Goal: Transaction & Acquisition: Download file/media

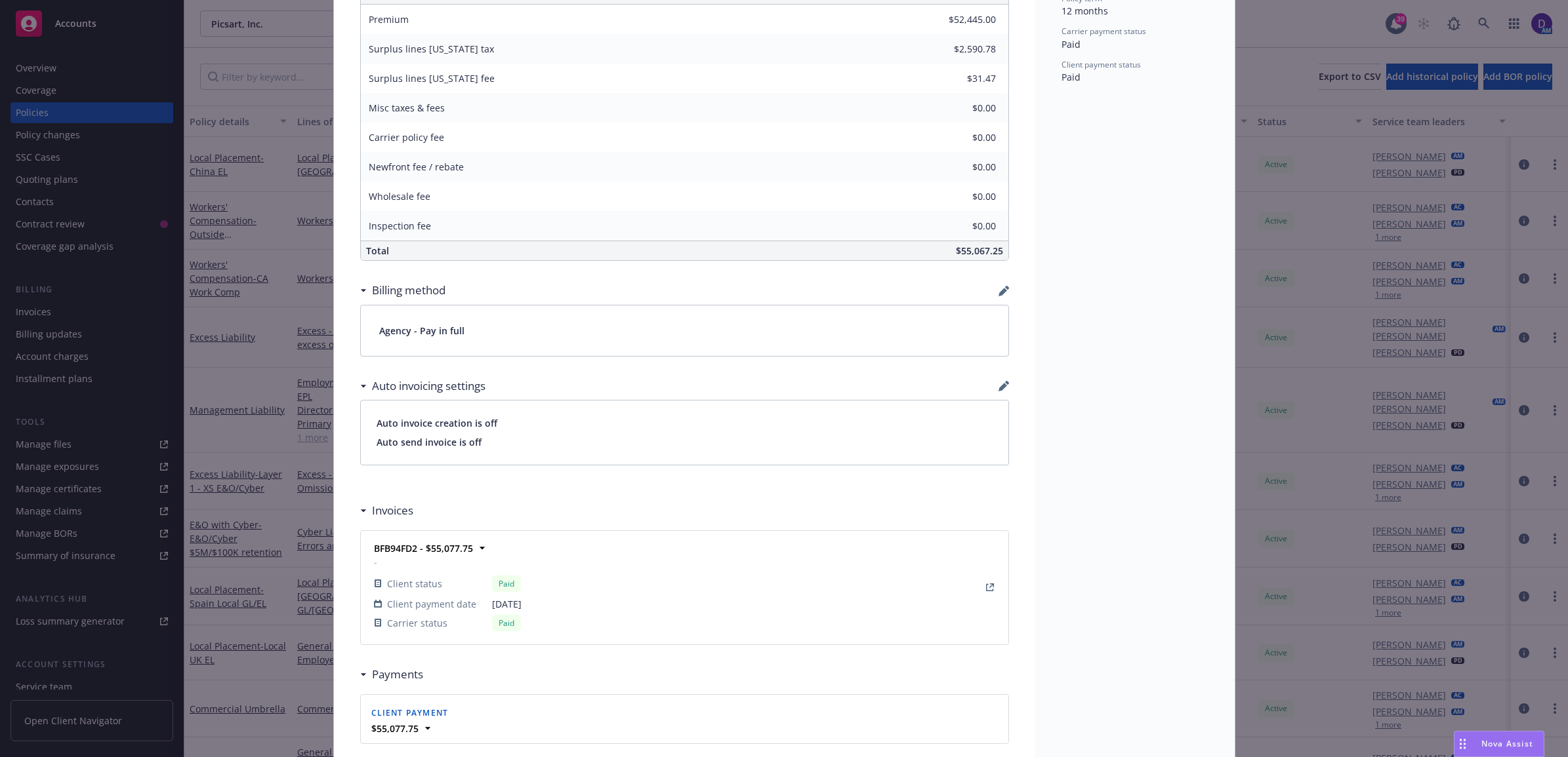
scroll to position [656, 0]
click at [988, 588] on link "View Invoice" at bounding box center [990, 586] width 16 height 16
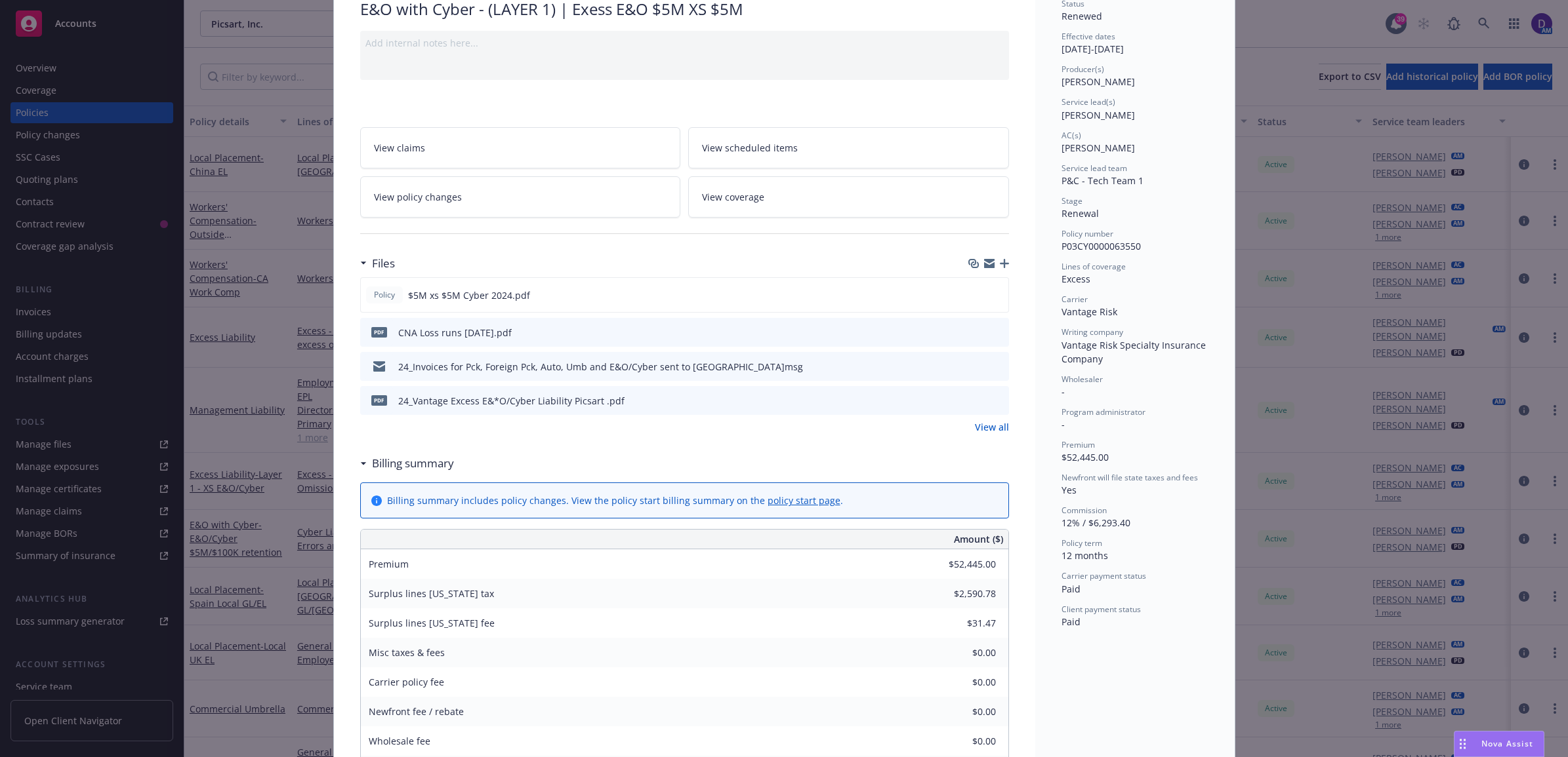
scroll to position [0, 0]
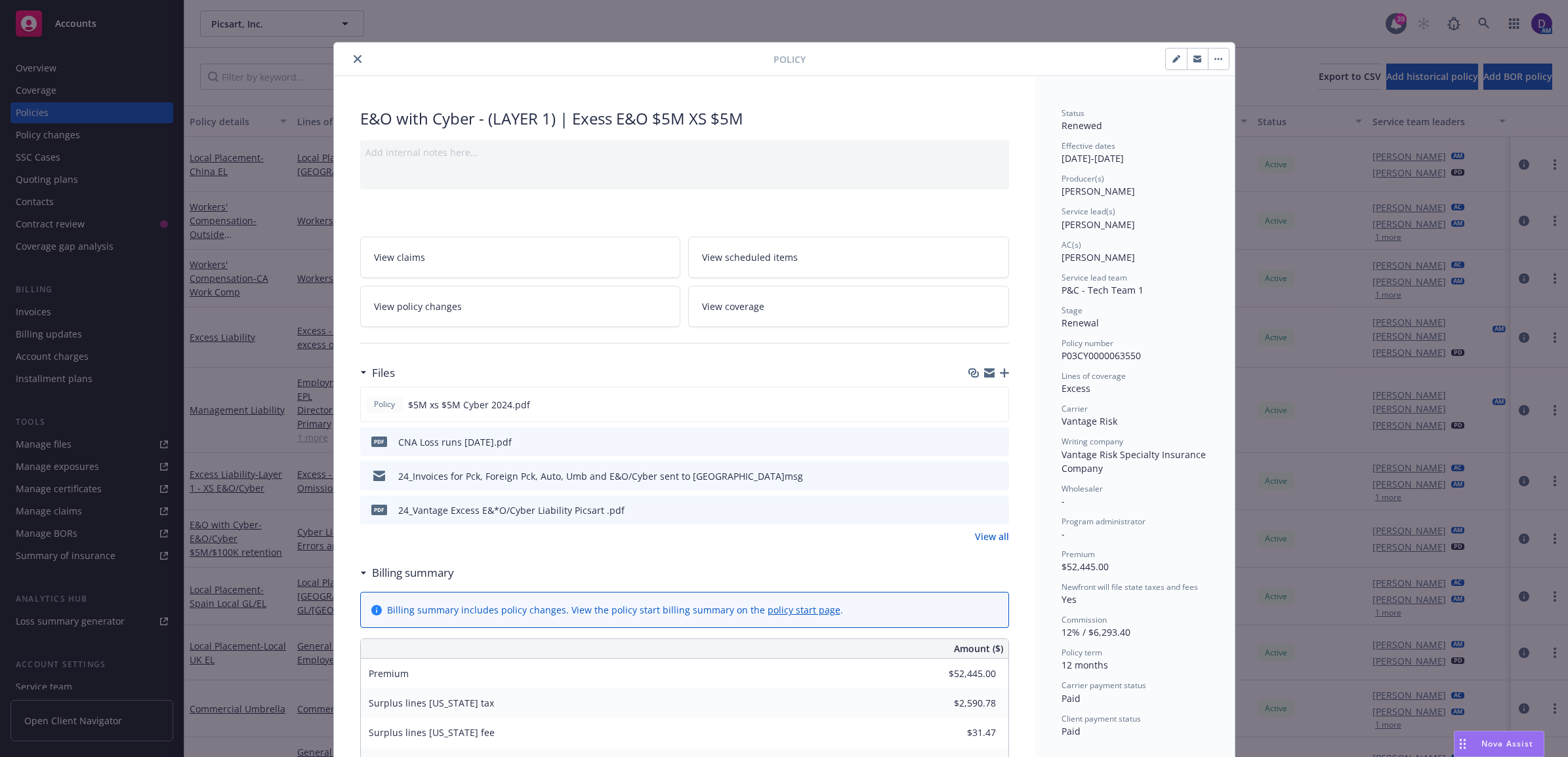
click at [354, 59] on icon "close" at bounding box center [357, 59] width 8 height 8
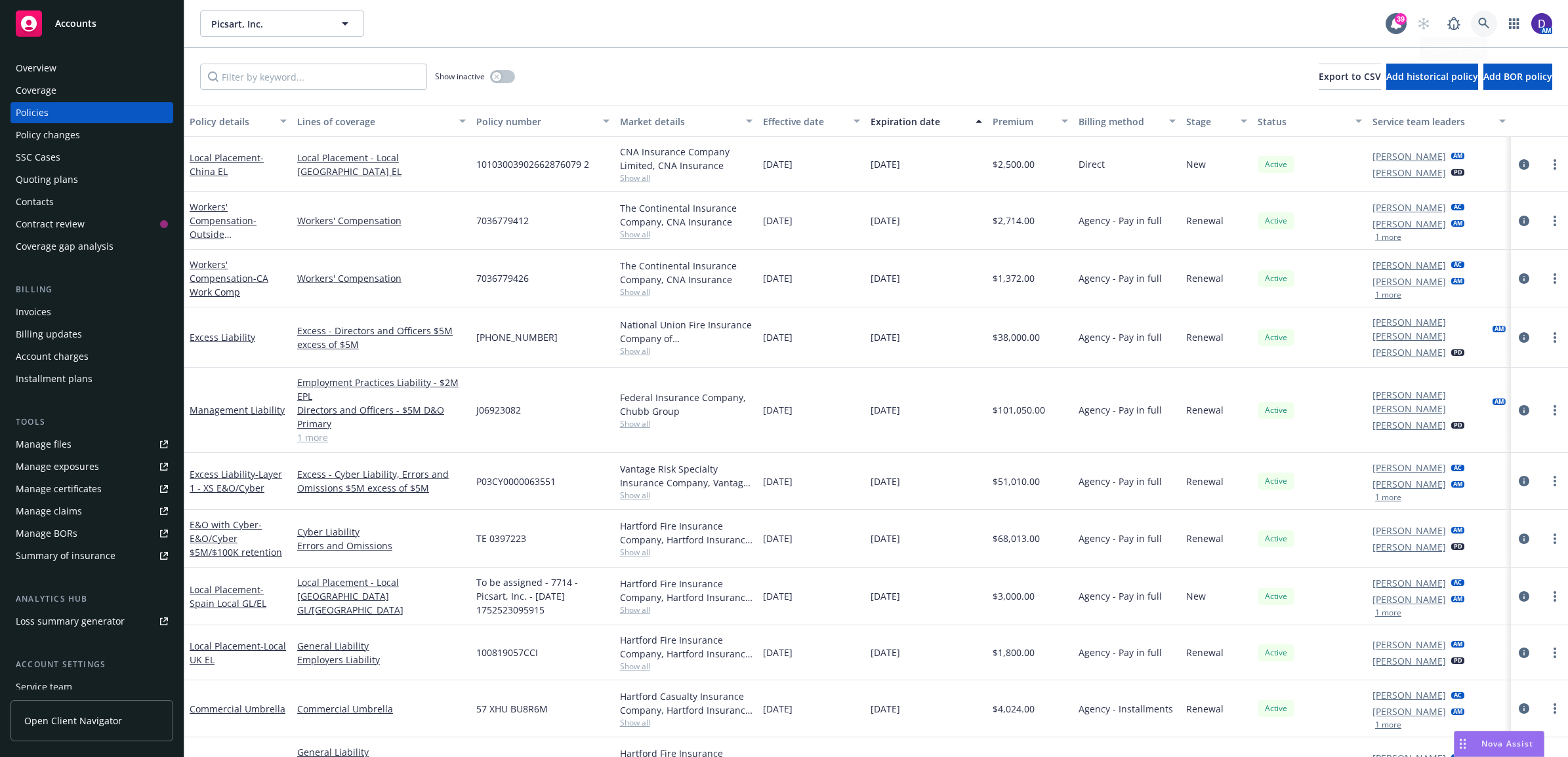
click at [1490, 24] on link at bounding box center [1483, 24] width 27 height 27
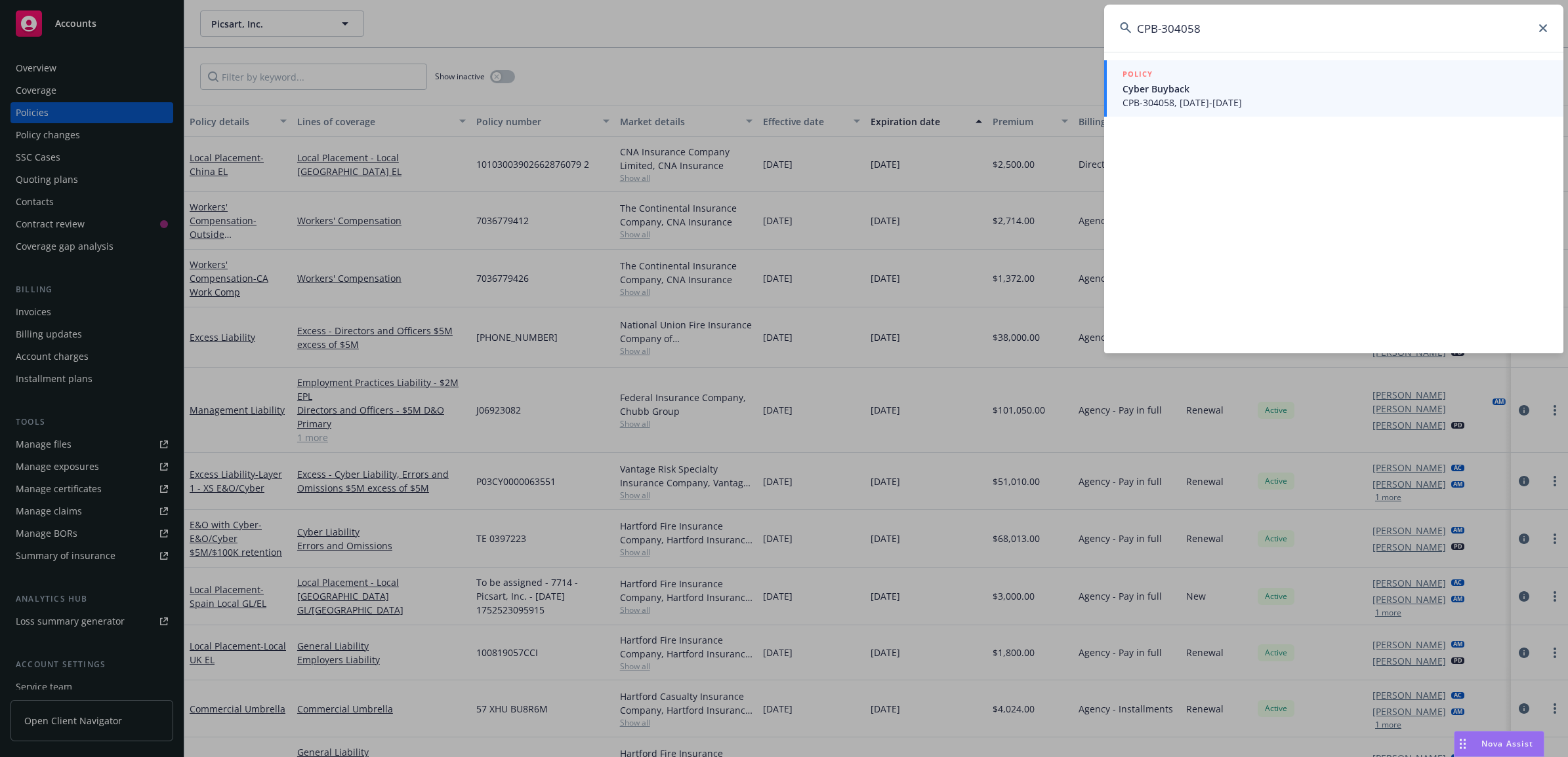
type input "CPB-304058"
click at [1171, 86] on span "Cyber Buyback" at bounding box center [1334, 88] width 425 height 14
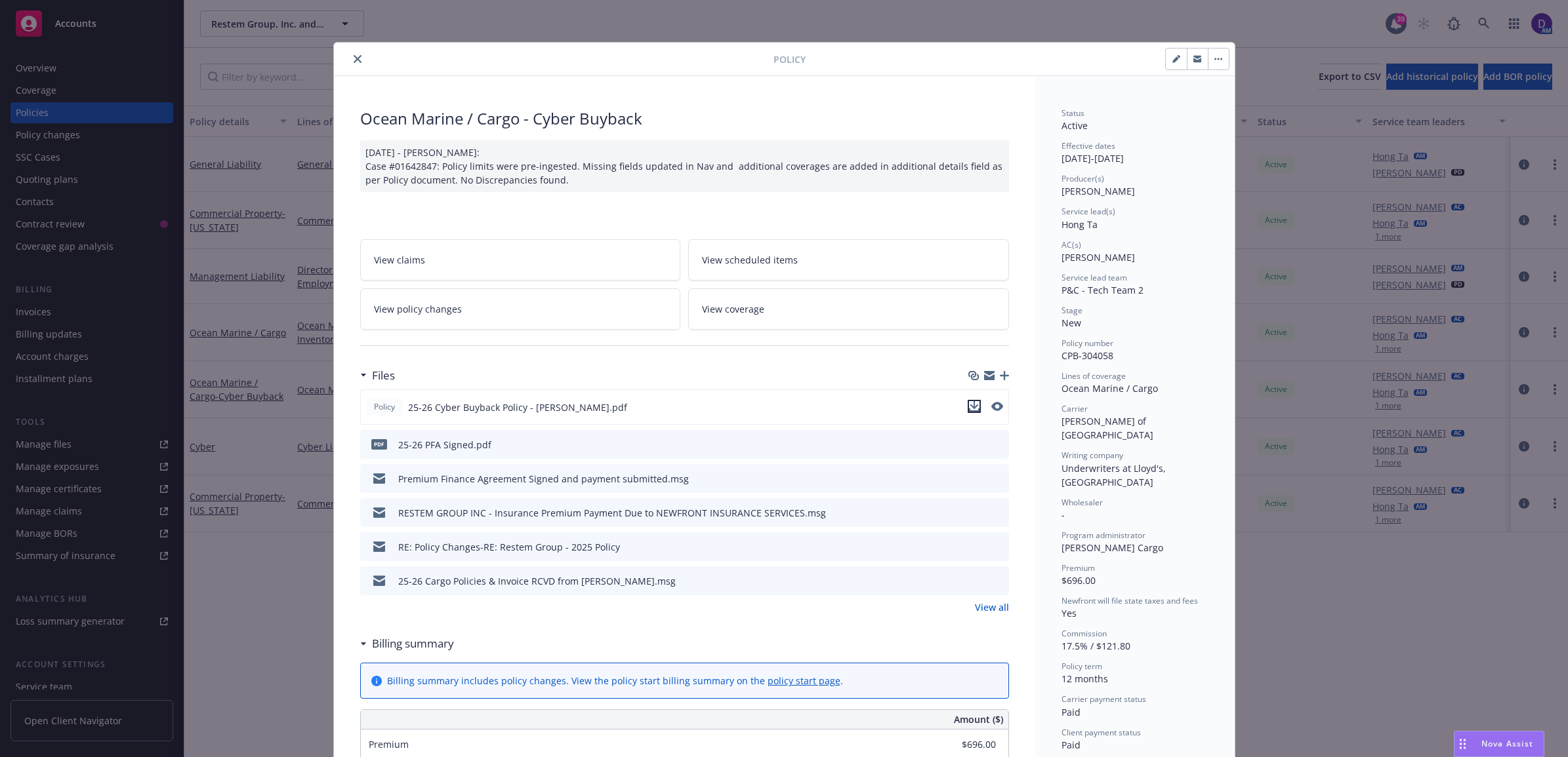
click at [973, 407] on button "download file" at bounding box center [974, 407] width 13 height 13
click at [350, 59] on button "close" at bounding box center [358, 59] width 16 height 16
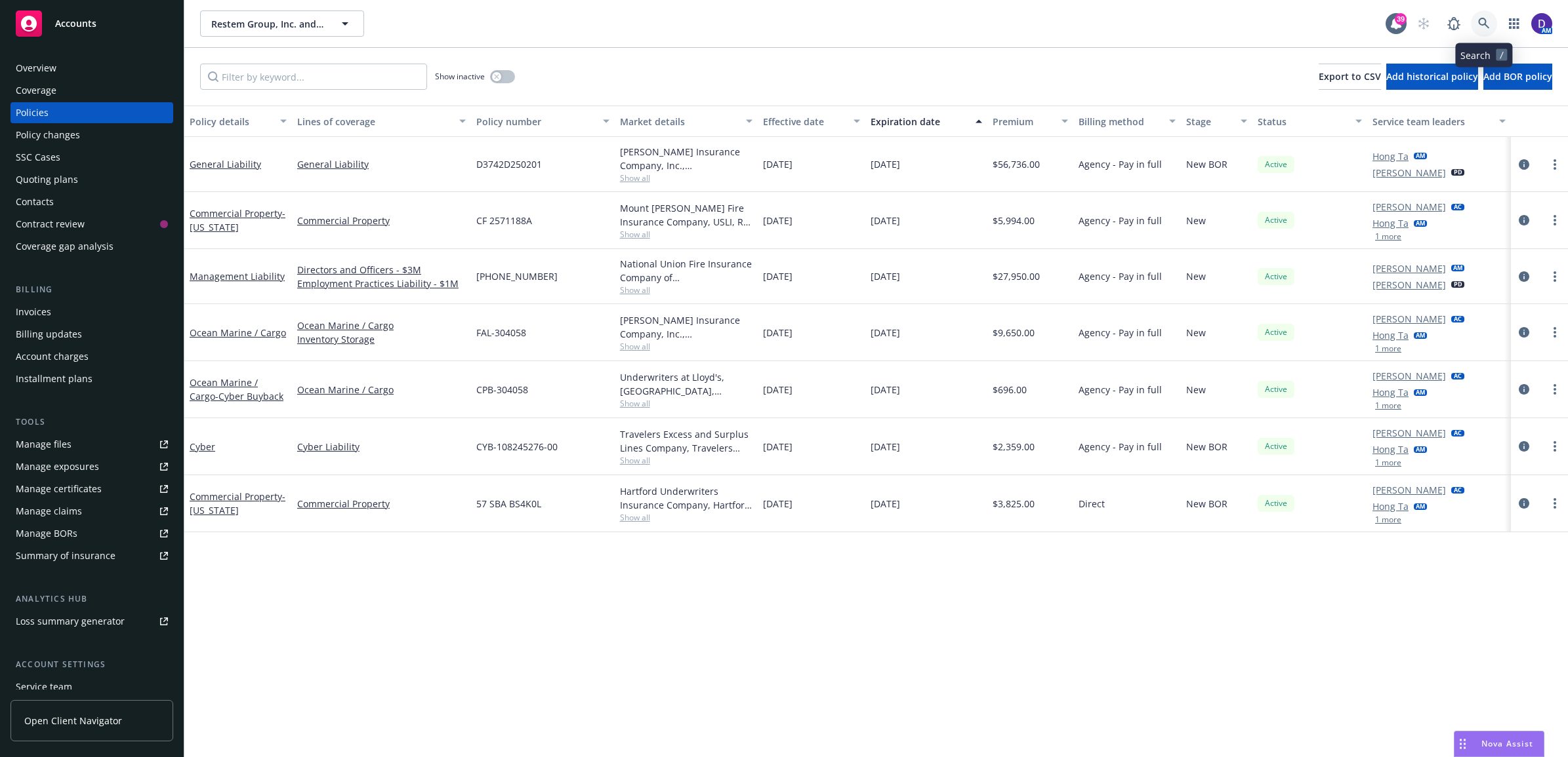
click at [1480, 17] on link at bounding box center [1483, 24] width 27 height 27
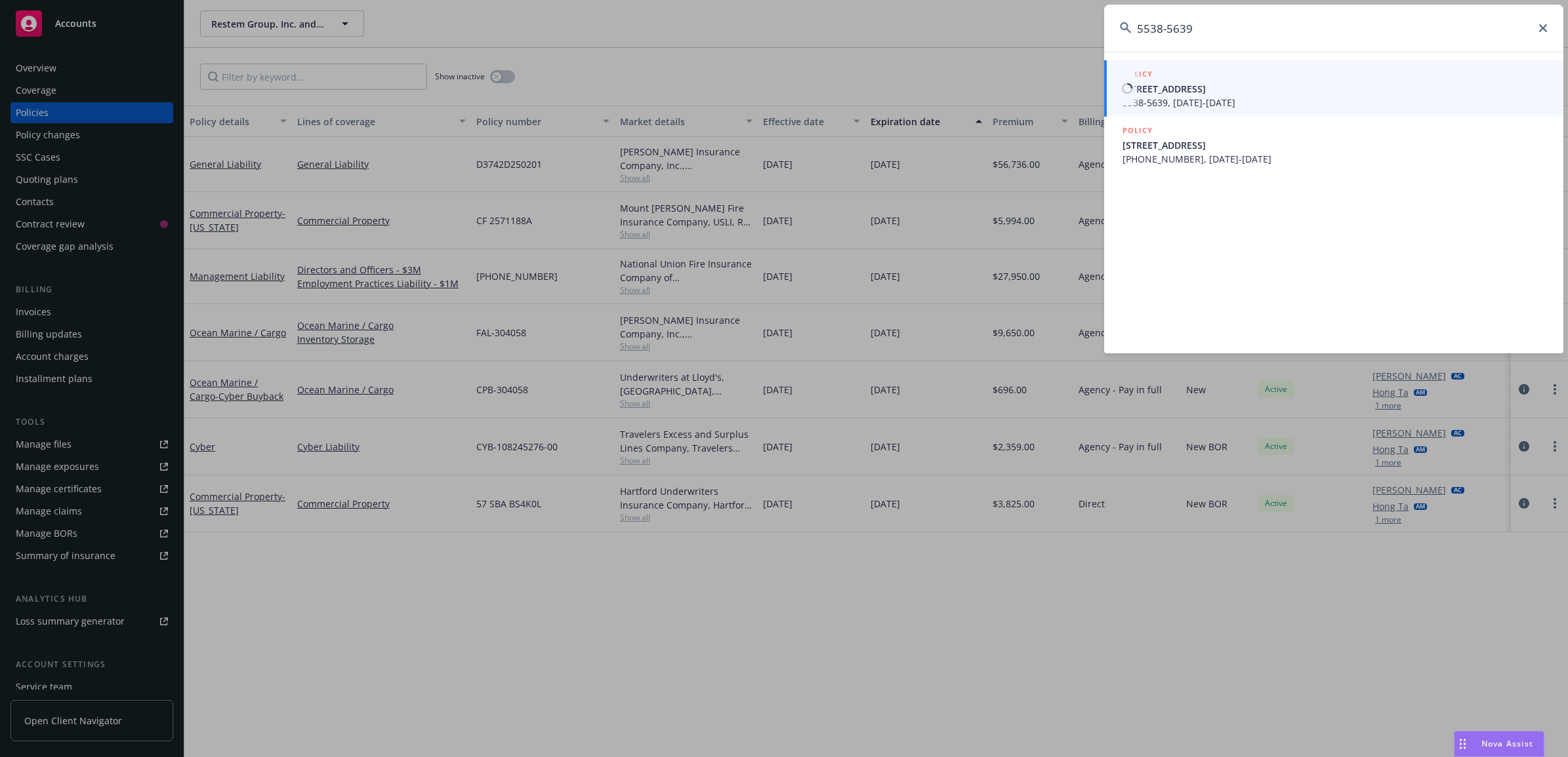
type input "5538-5639"
click at [1188, 96] on span "5538-5639, 07/01/2023-07/01/2024" at bounding box center [1334, 102] width 425 height 14
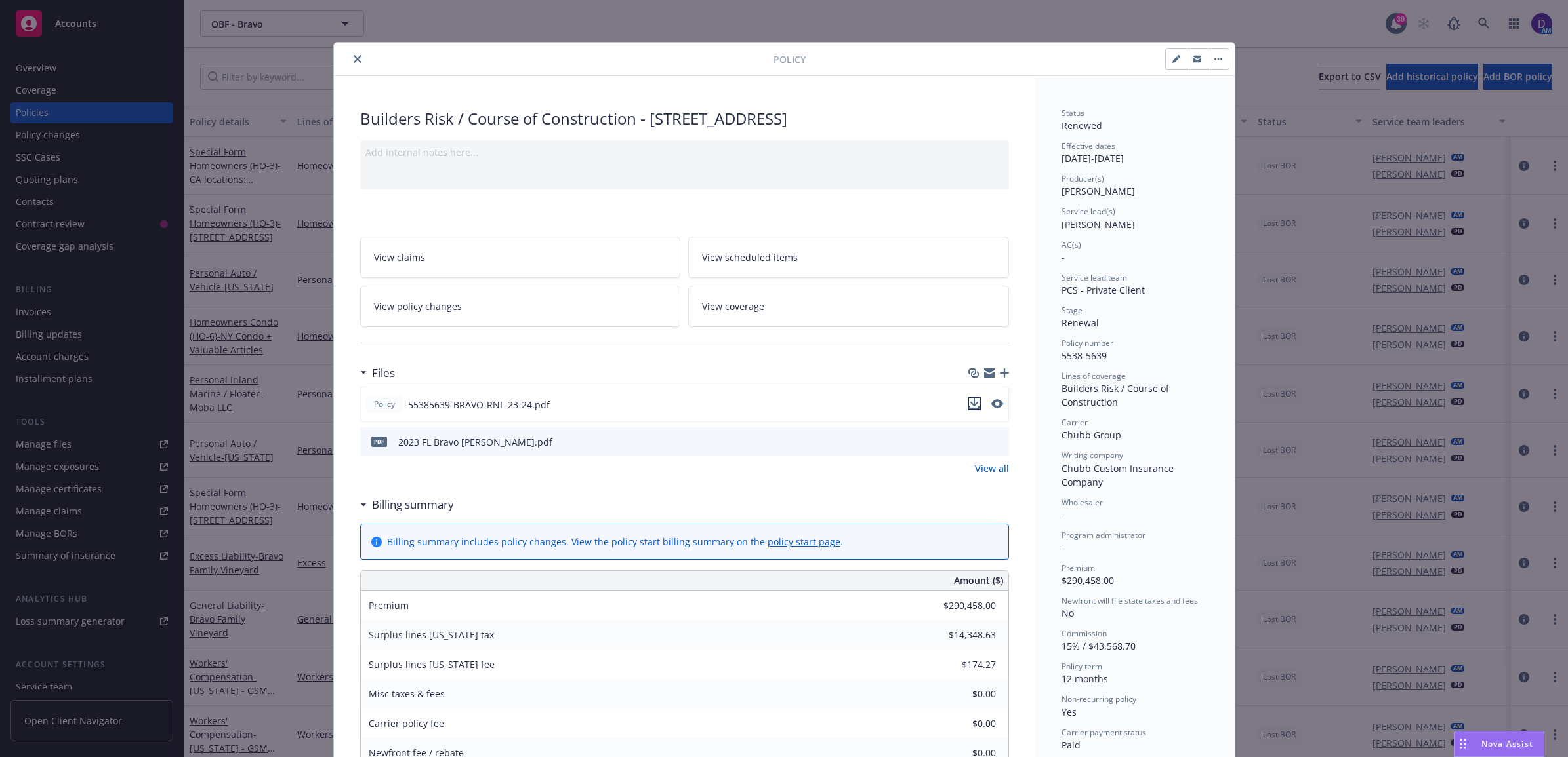
click at [969, 405] on icon "download file" at bounding box center [974, 404] width 11 height 11
click at [354, 56] on icon "close" at bounding box center [357, 59] width 8 height 8
click at [351, 56] on div "Show inactive Export to CSV Add historical policy Add BOR policy" at bounding box center [875, 77] width 1383 height 57
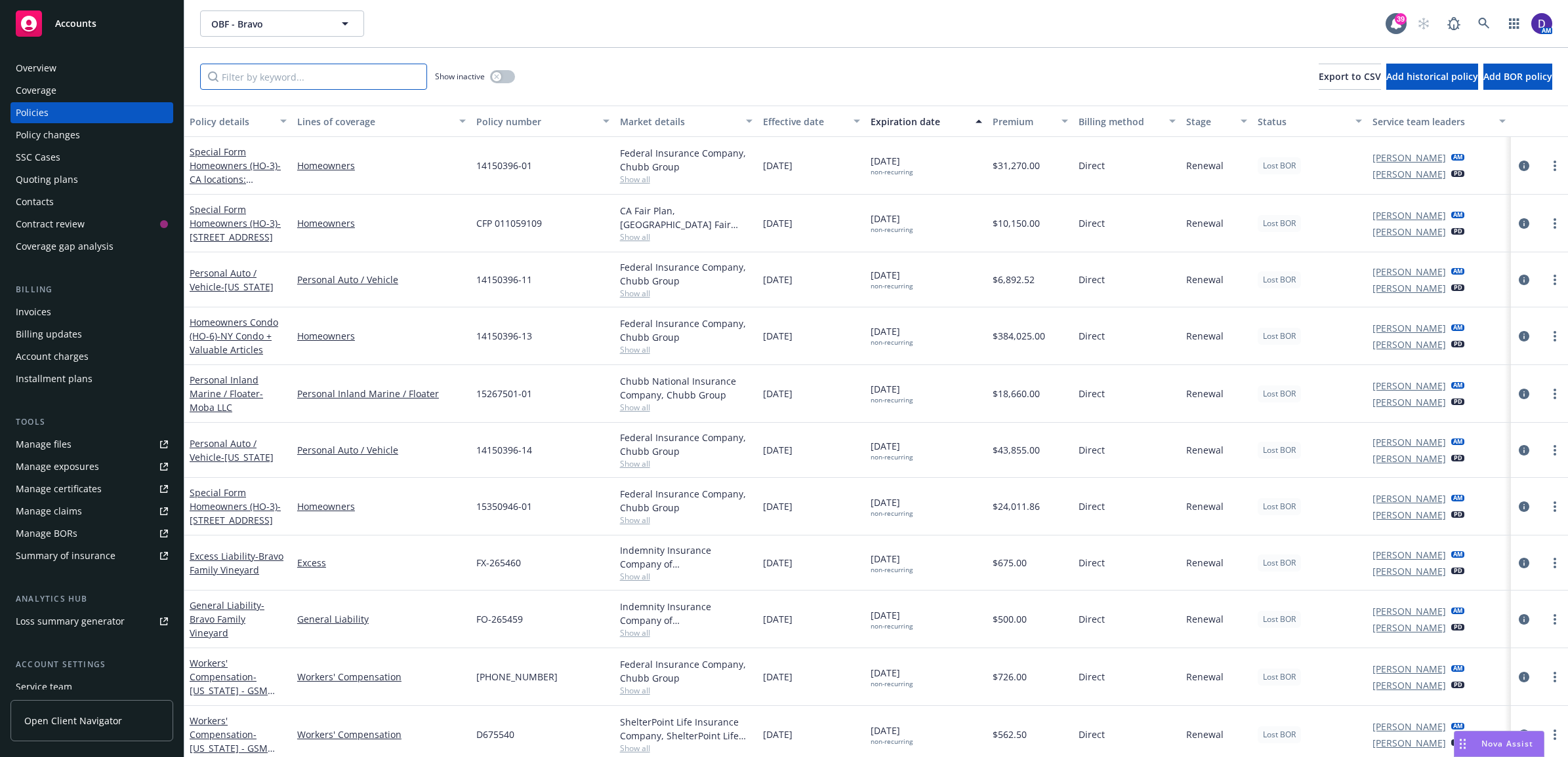
click at [321, 71] on input "Filter by keyword..." at bounding box center [313, 77] width 227 height 27
click at [321, 79] on input "Filter by keyword..." at bounding box center [313, 77] width 227 height 27
paste input "5538-5639"
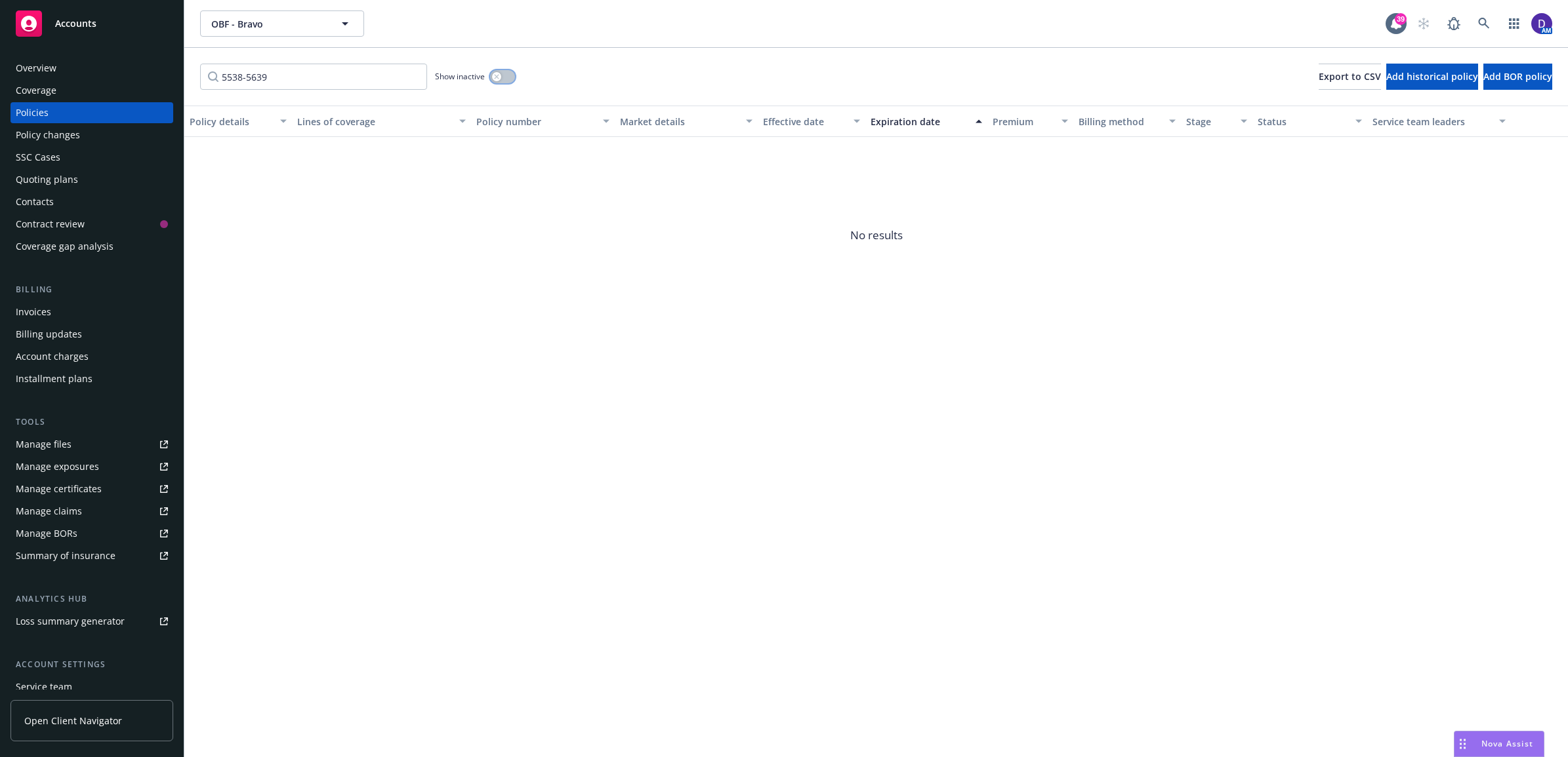
click at [507, 79] on button "button" at bounding box center [502, 77] width 25 height 13
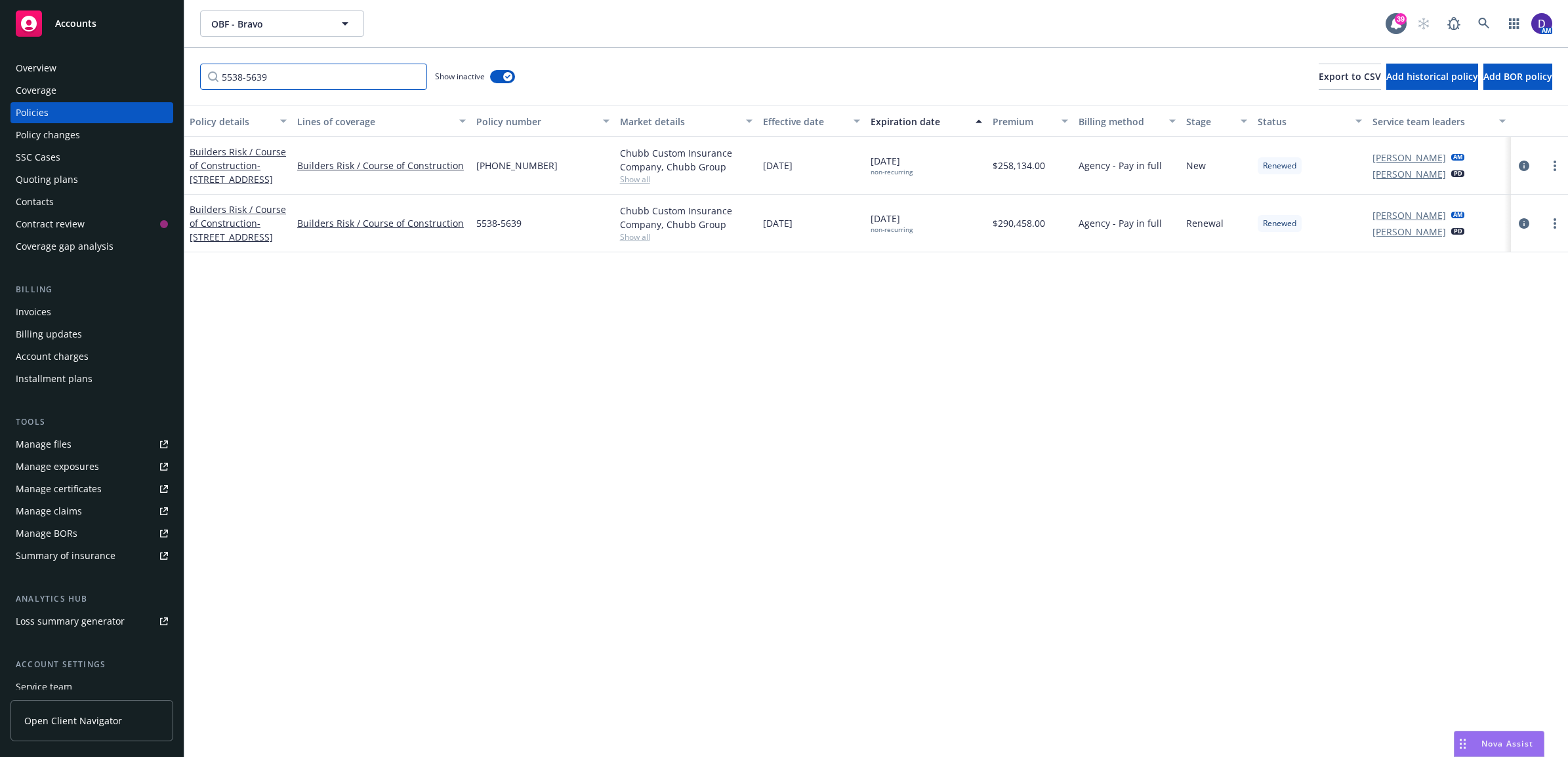
click at [316, 75] on input "5538-5639" at bounding box center [313, 77] width 227 height 27
type input "5538"
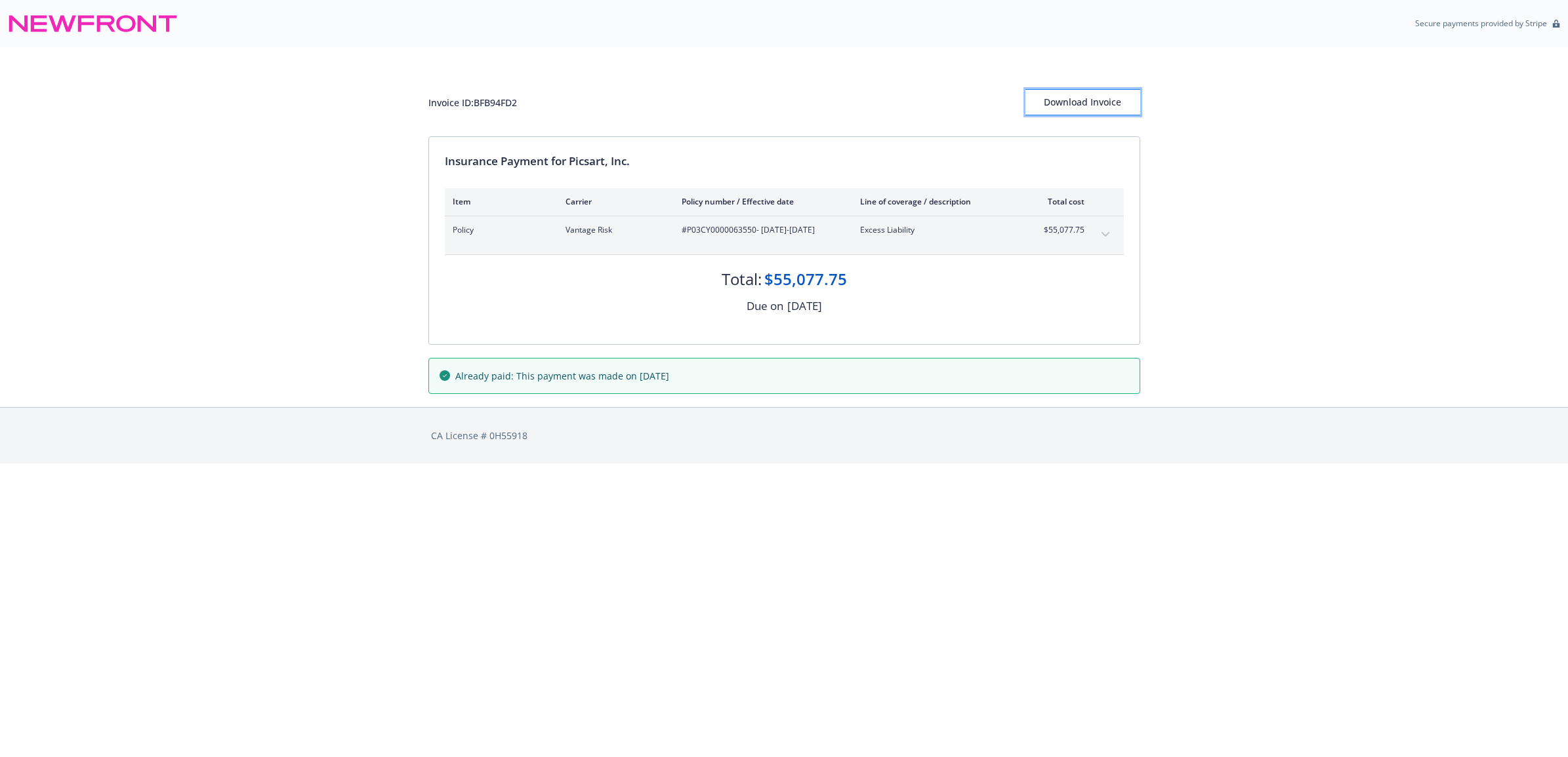
click at [1089, 102] on div "Download Invoice" at bounding box center [1083, 102] width 115 height 25
